Goal: Check status: Check status

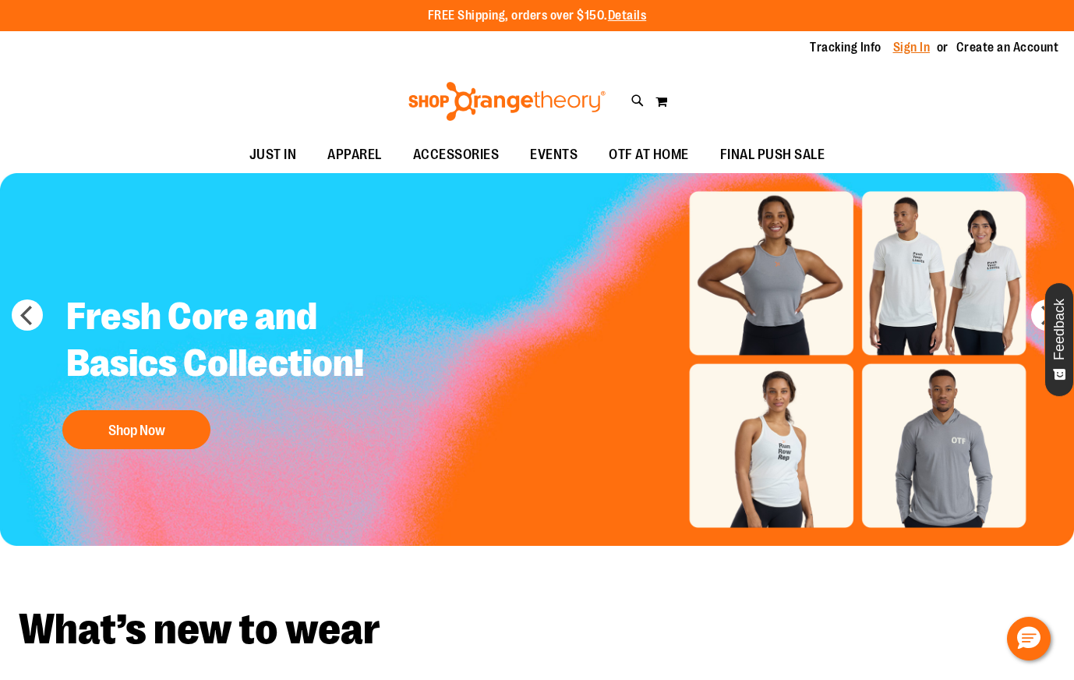
click at [911, 43] on link "Sign In" at bounding box center [911, 47] width 37 height 17
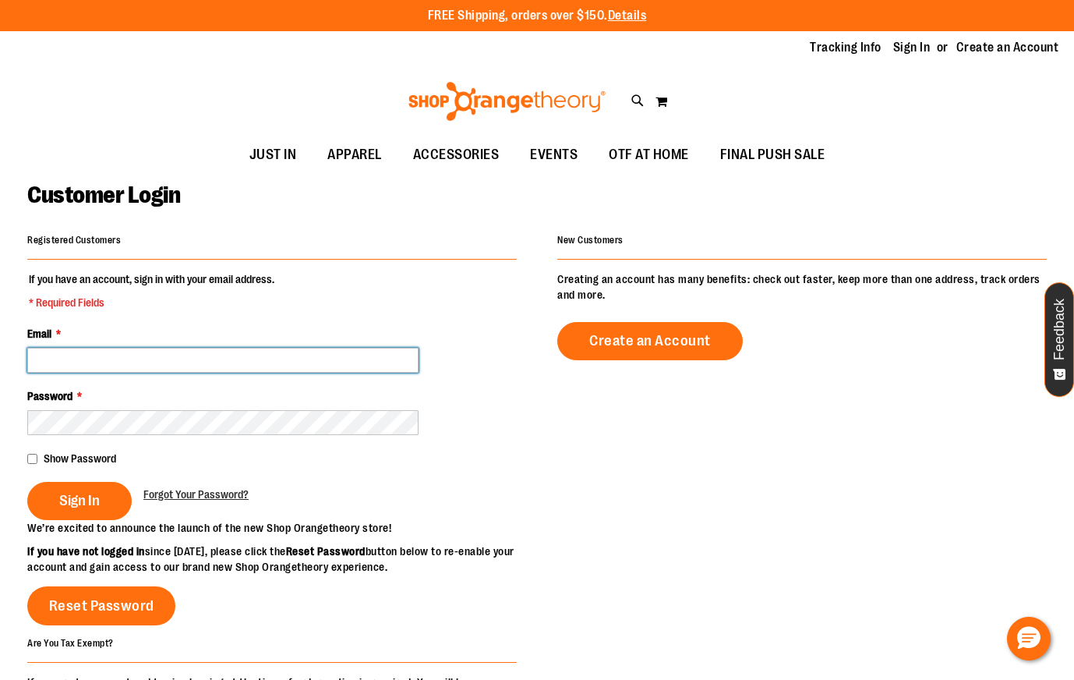
click at [398, 353] on input "Email *" at bounding box center [222, 360] width 391 height 25
paste input "**********"
type input "**********"
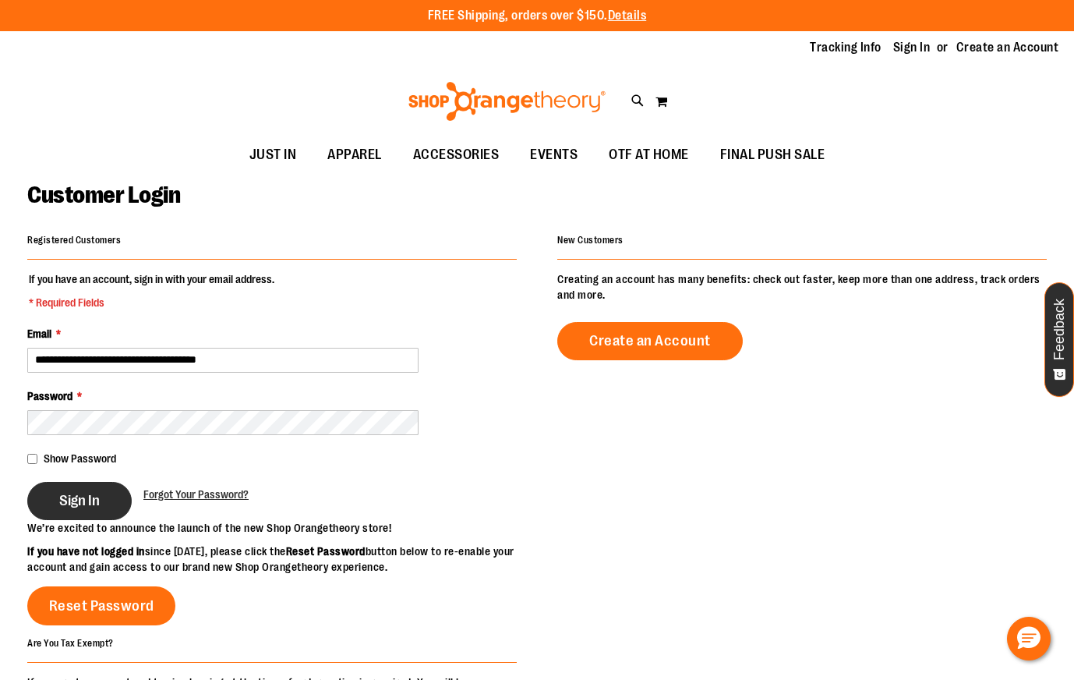
click at [80, 490] on button "Sign In" at bounding box center [79, 501] width 104 height 38
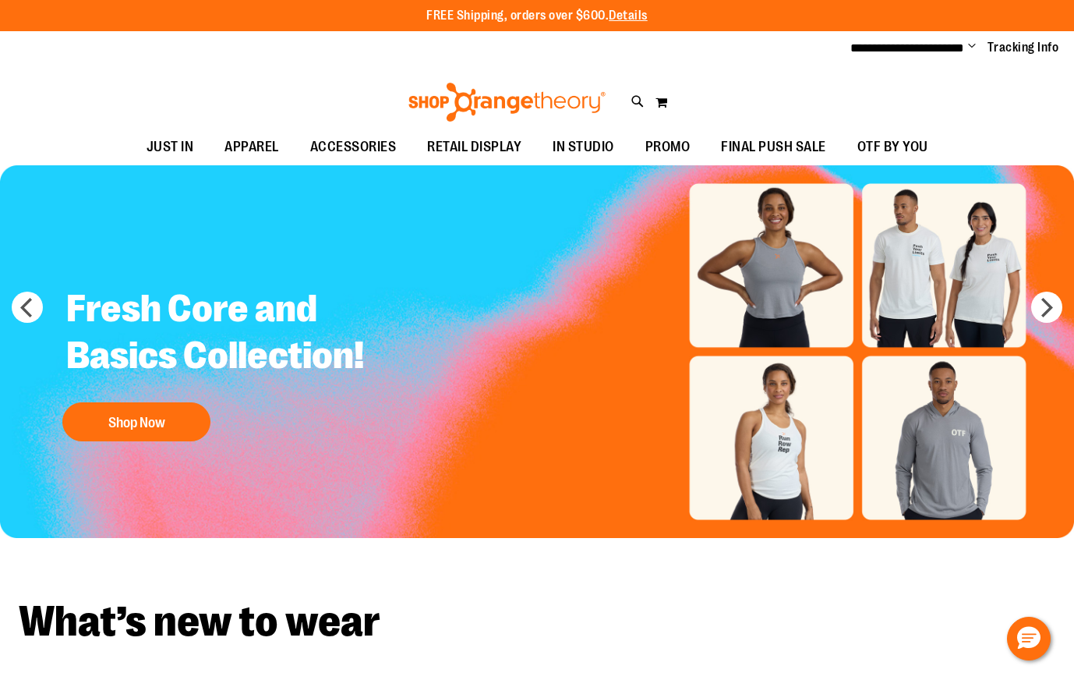
click at [972, 48] on span "Change" at bounding box center [972, 47] width 8 height 15
click at [899, 76] on link "My Account" at bounding box center [916, 76] width 136 height 30
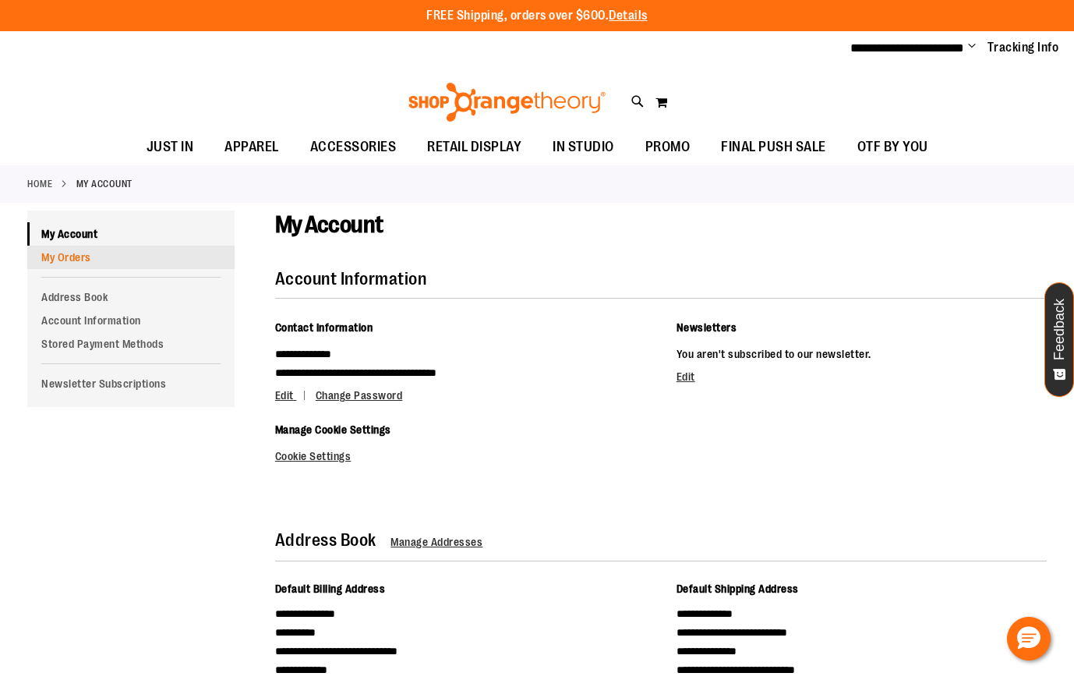
click at [91, 261] on link "My Orders" at bounding box center [130, 257] width 207 height 23
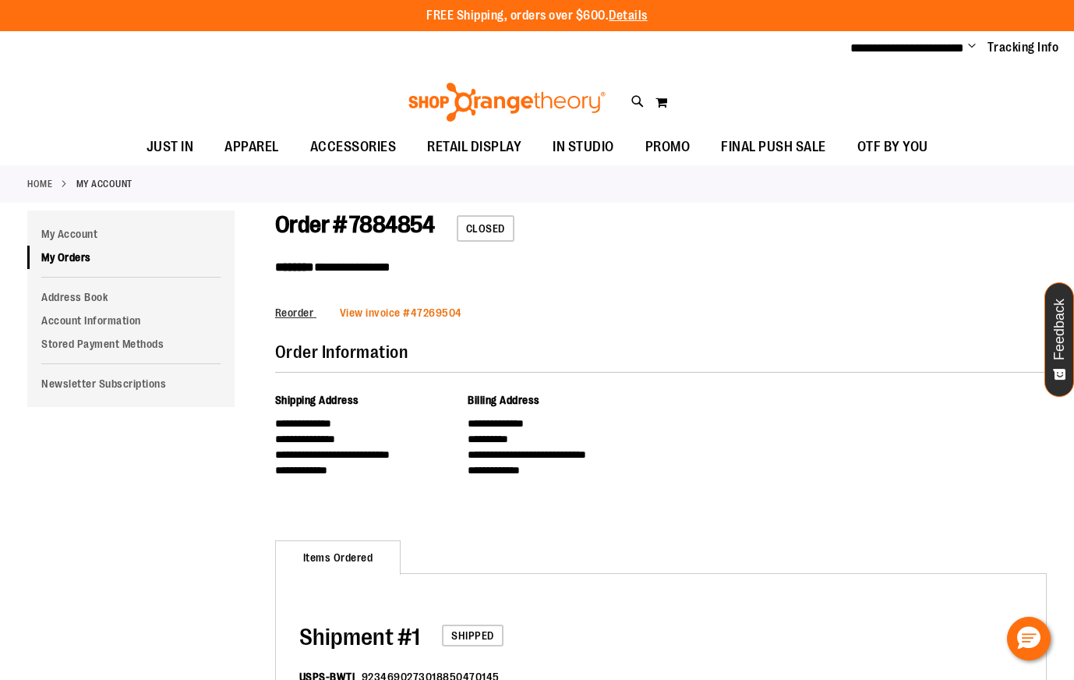
click at [426, 314] on link "View invoice # 47269504" at bounding box center [401, 312] width 122 height 12
click at [391, 311] on span "View invoice #" at bounding box center [375, 312] width 71 height 12
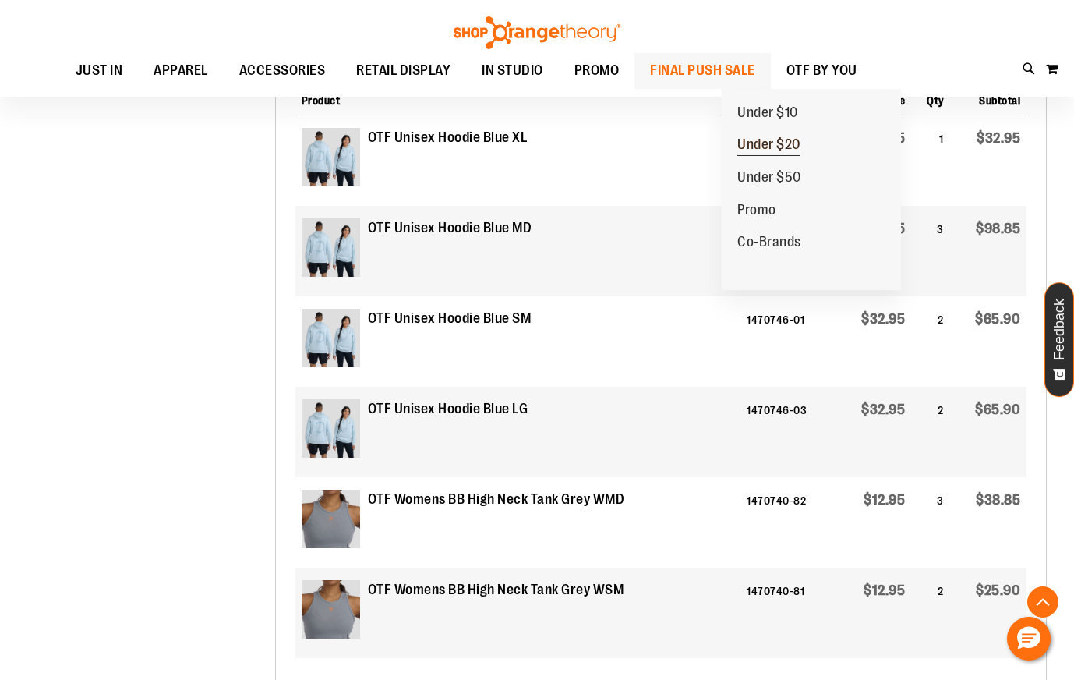
scroll to position [1236, 0]
